Goal: Information Seeking & Learning: Learn about a topic

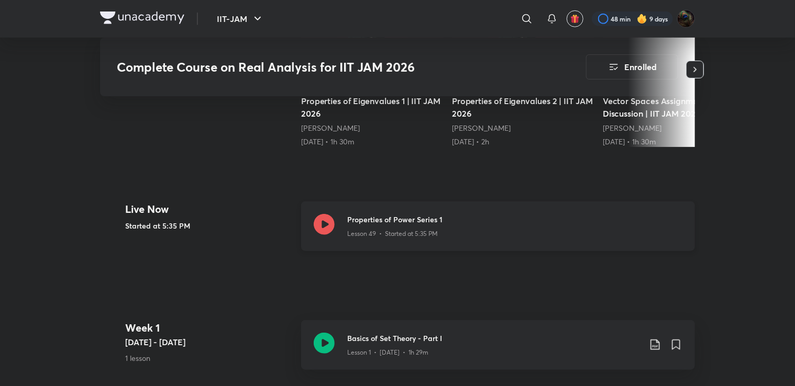
click at [323, 224] on icon at bounding box center [324, 224] width 21 height 21
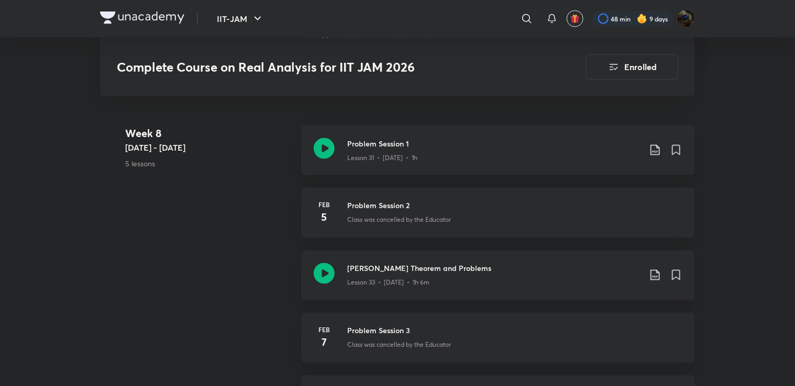
scroll to position [2802, 0]
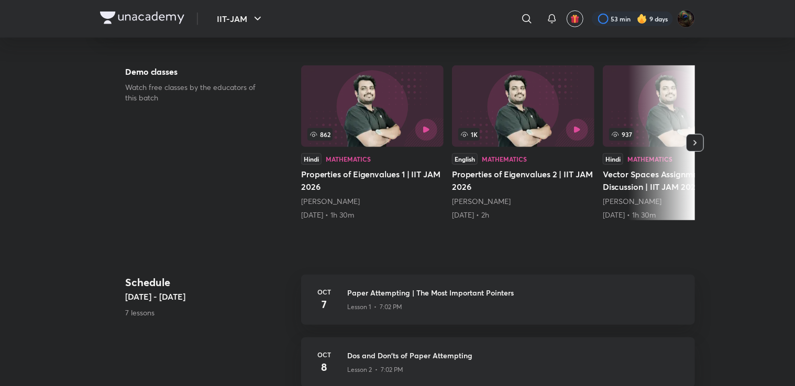
scroll to position [276, 0]
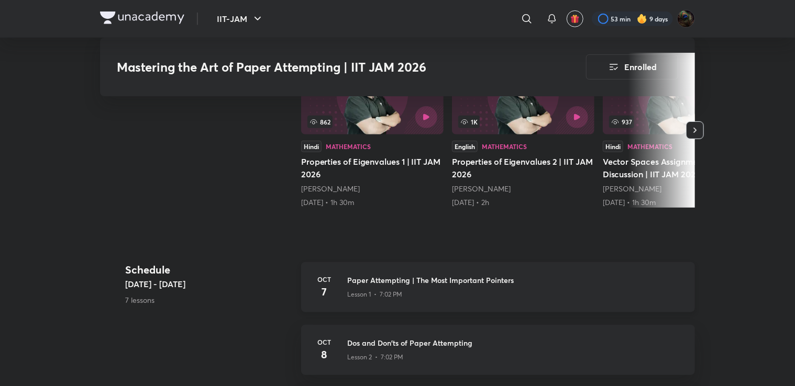
click at [395, 294] on p "Lesson 1 • 7:02 PM" at bounding box center [374, 294] width 55 height 9
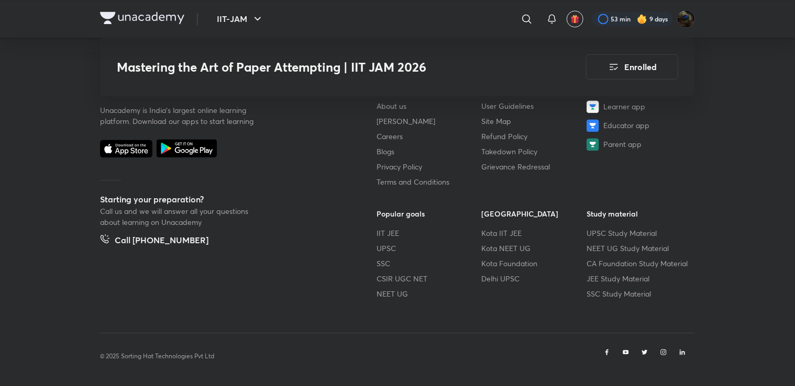
scroll to position [1160, 0]
